Goal: Register for event/course

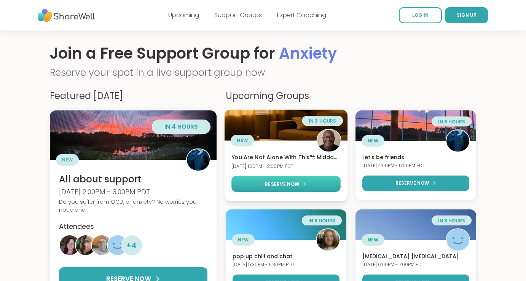
click at [246, 187] on link "RESERVE NOW" at bounding box center [286, 184] width 109 height 16
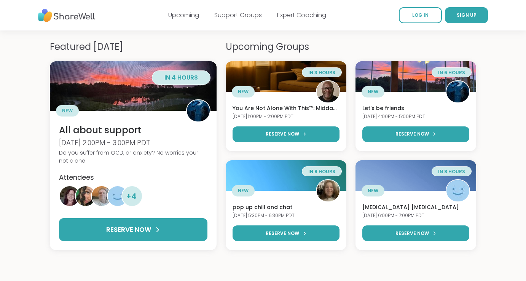
scroll to position [48, 0]
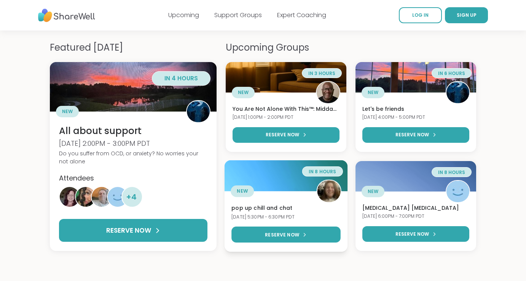
click at [291, 182] on div "NEW" at bounding box center [286, 191] width 123 height 23
click at [326, 181] on img at bounding box center [329, 191] width 23 height 23
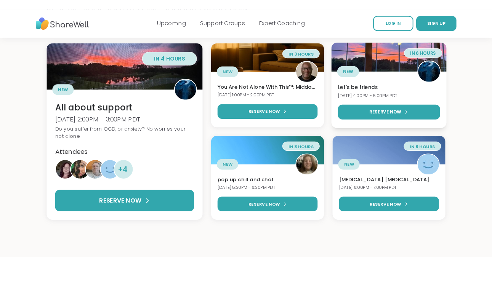
scroll to position [74, 0]
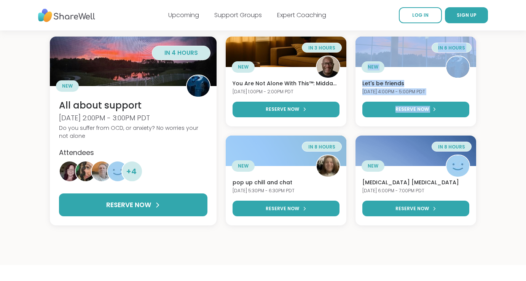
drag, startPoint x: 350, startPoint y: 129, endPoint x: 317, endPoint y: 132, distance: 33.2
click at [317, 132] on div "in 3 hours NEW You Are Not Alone With This™: Midday Reset [DATE] 1:00PM - 2:00P…" at bounding box center [351, 131] width 251 height 189
